Goal: Transaction & Acquisition: Subscribe to service/newsletter

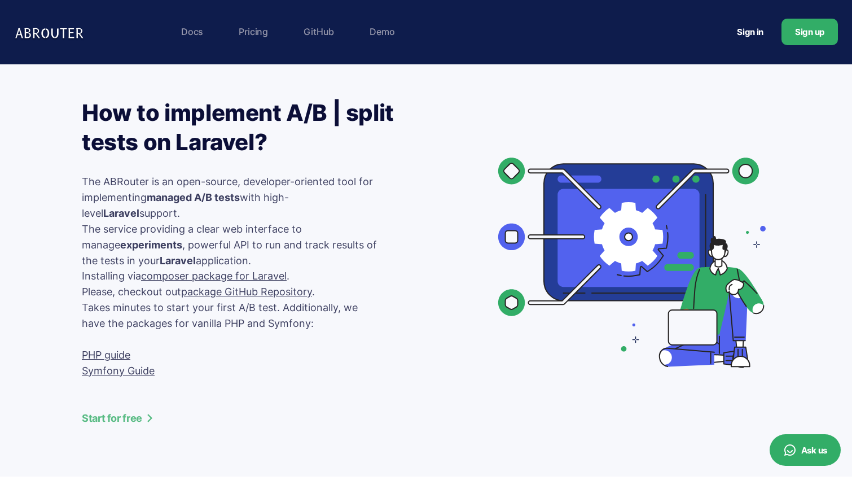
click at [58, 33] on img at bounding box center [50, 31] width 73 height 23
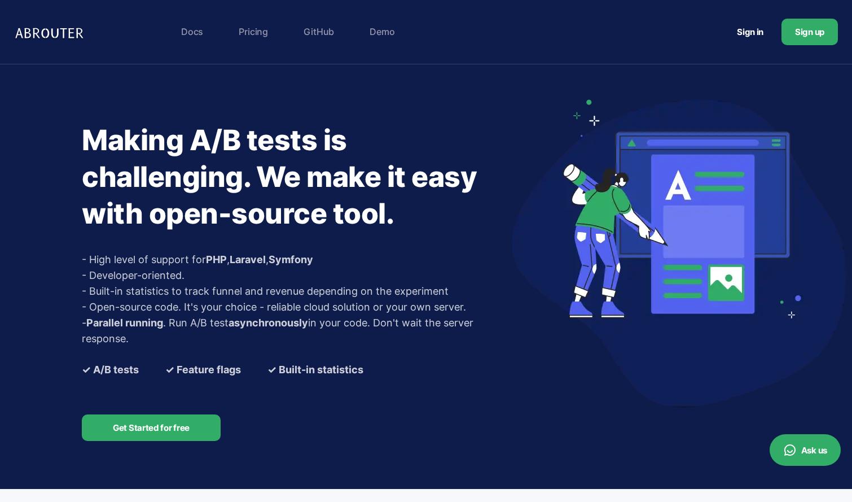
click at [264, 30] on link "Pricing" at bounding box center [253, 31] width 41 height 23
